Goal: Browse casually

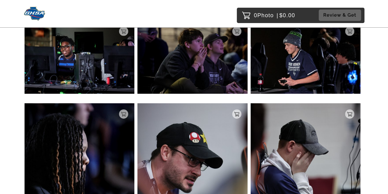
scroll to position [8002, 0]
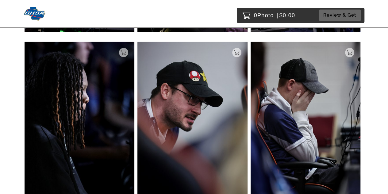
click at [321, 105] on img at bounding box center [306, 124] width 110 height 165
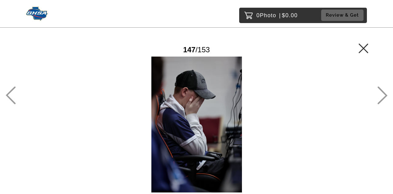
click at [17, 94] on main "Password Checker bypassed 147 / 153 Add to Cart $5.00 Gallery $5.00 Add" at bounding box center [196, 113] width 393 height 226
click at [10, 95] on icon at bounding box center [11, 95] width 10 height 18
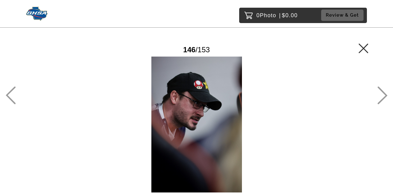
click at [369, 47] on main "Password Checker bypassed 146 / 153 Add to Cart $5.00 Gallery $5.00 Add" at bounding box center [196, 113] width 393 height 226
click at [366, 46] on icon at bounding box center [363, 48] width 10 height 10
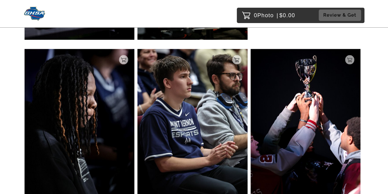
scroll to position [3881, 0]
